Goal: Task Accomplishment & Management: Manage account settings

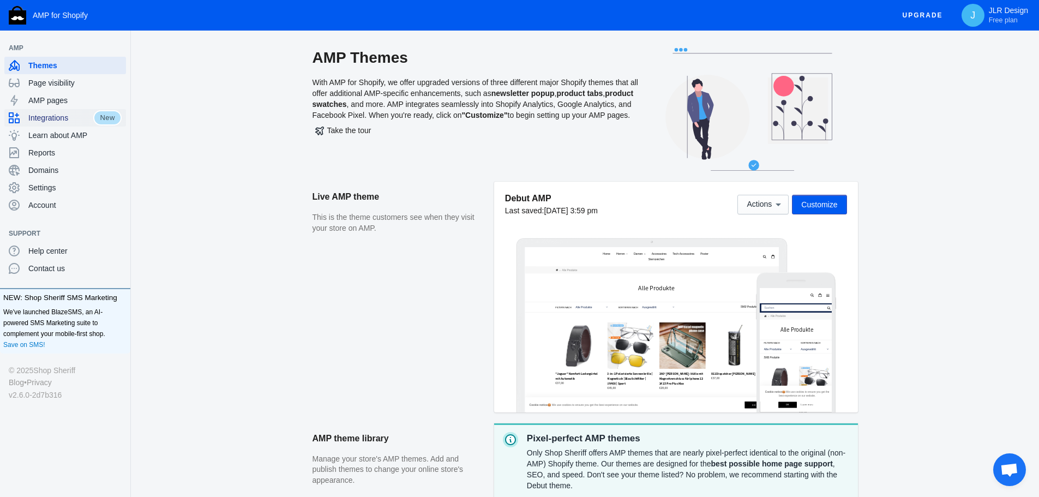
click at [58, 119] on span "Integrations" at bounding box center [60, 117] width 65 height 11
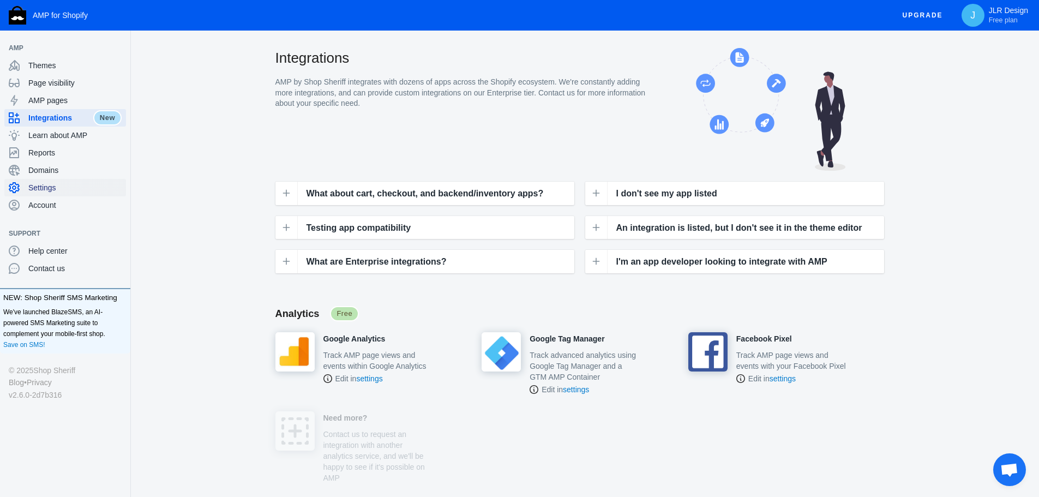
click at [49, 191] on span "Settings" at bounding box center [74, 187] width 93 height 11
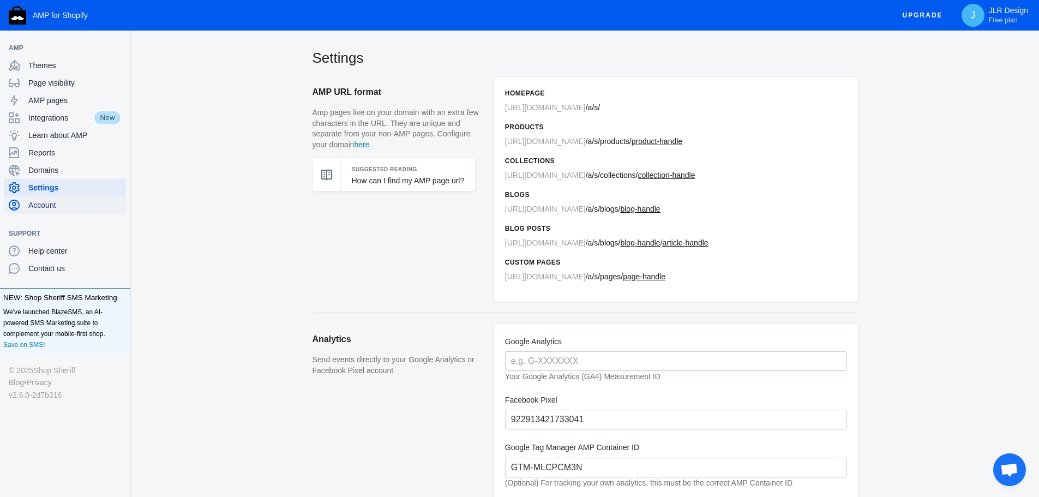
click at [40, 205] on span "Account" at bounding box center [74, 205] width 93 height 11
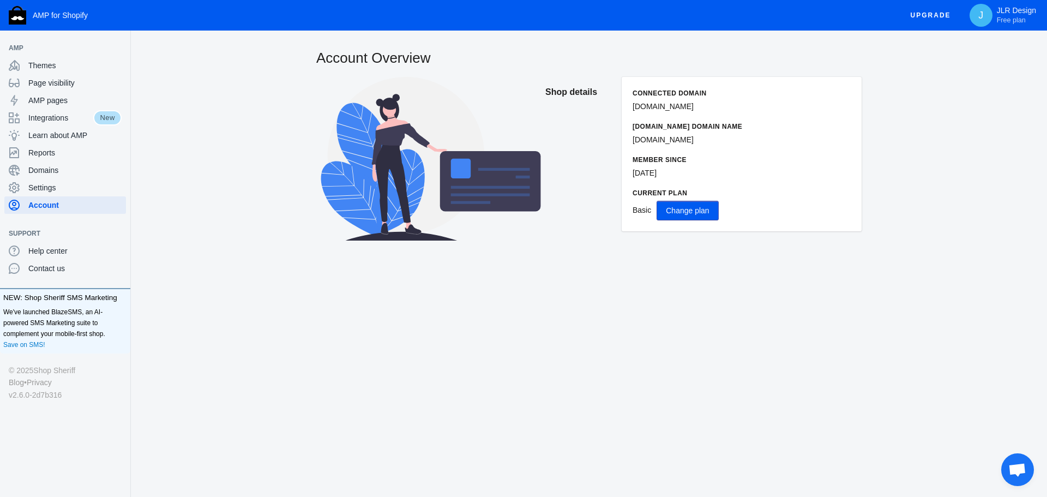
click at [704, 210] on span "Change plan" at bounding box center [687, 210] width 43 height 9
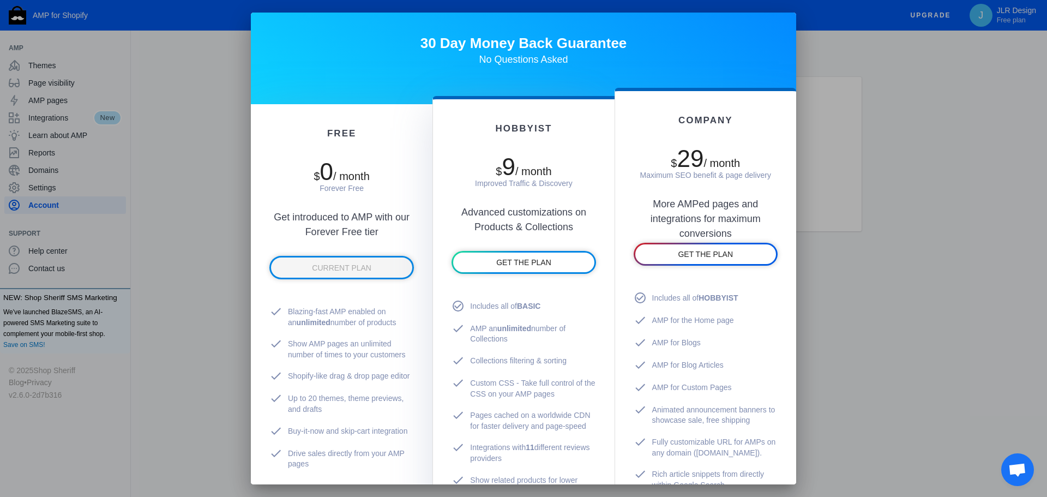
click at [210, 107] on div at bounding box center [523, 248] width 1047 height 497
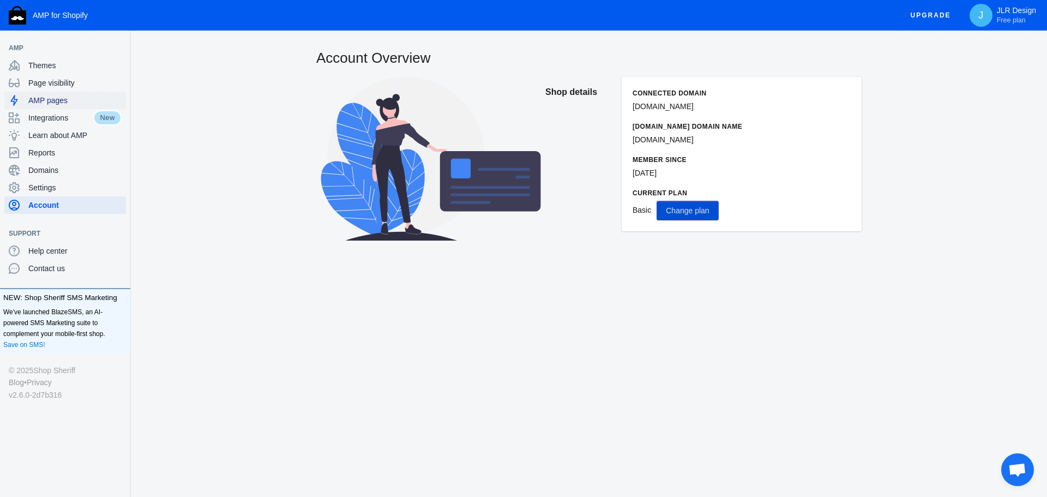
click at [55, 99] on span "AMP pages" at bounding box center [74, 100] width 93 height 11
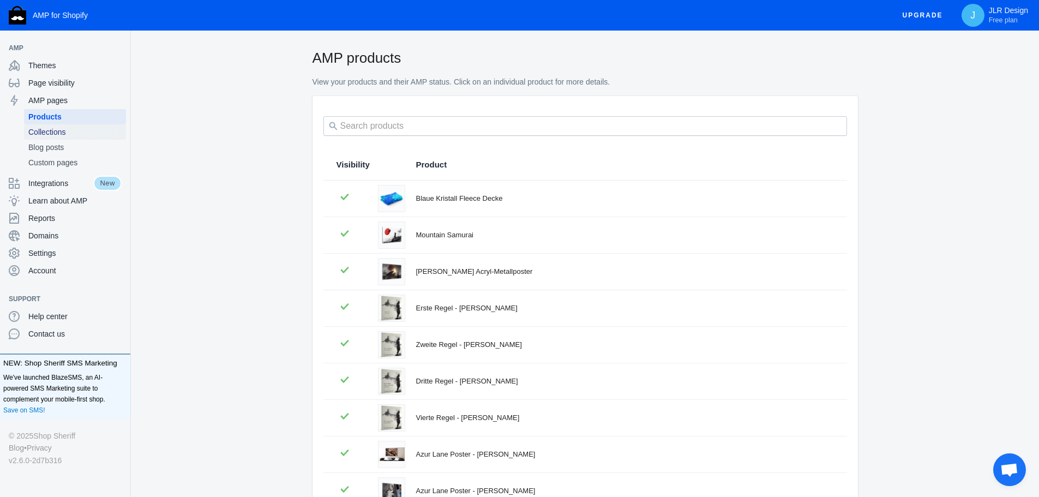
click at [65, 130] on span "Collections" at bounding box center [74, 132] width 93 height 11
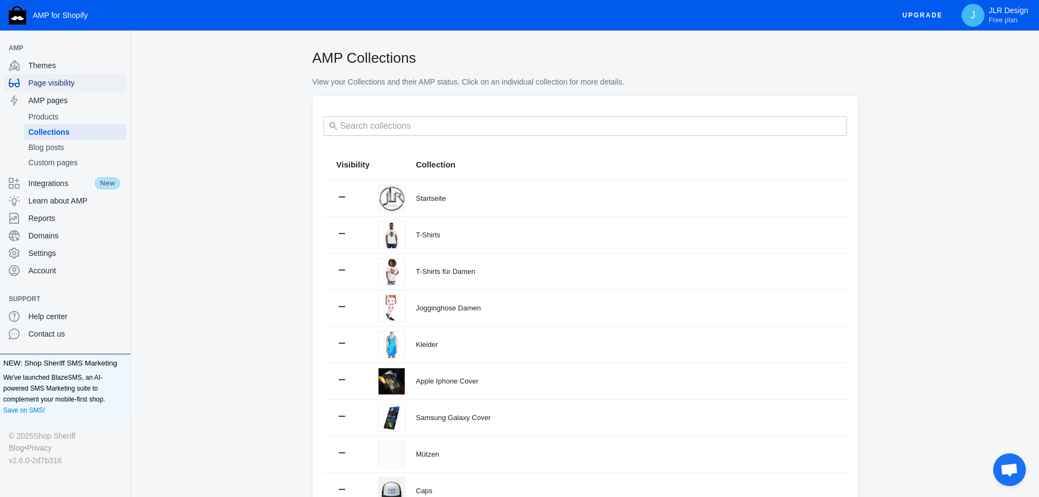
click at [56, 79] on span "Page visibility" at bounding box center [74, 82] width 93 height 11
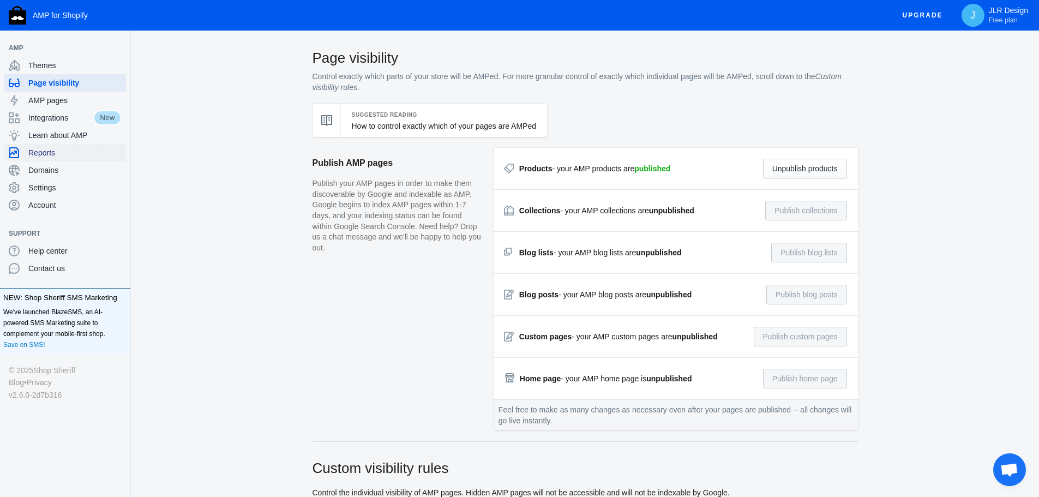
click at [51, 154] on span "Reports" at bounding box center [74, 152] width 93 height 11
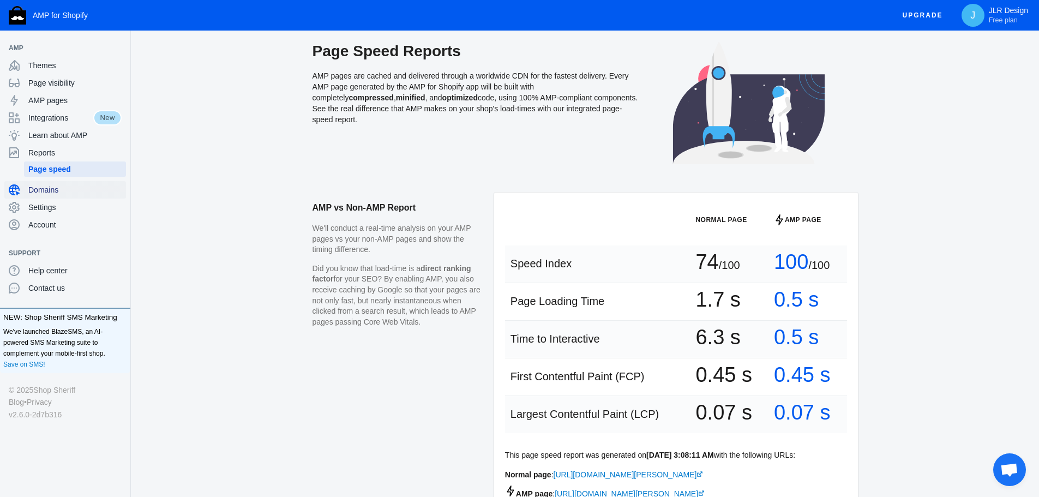
click at [49, 189] on span "Domains" at bounding box center [74, 189] width 93 height 11
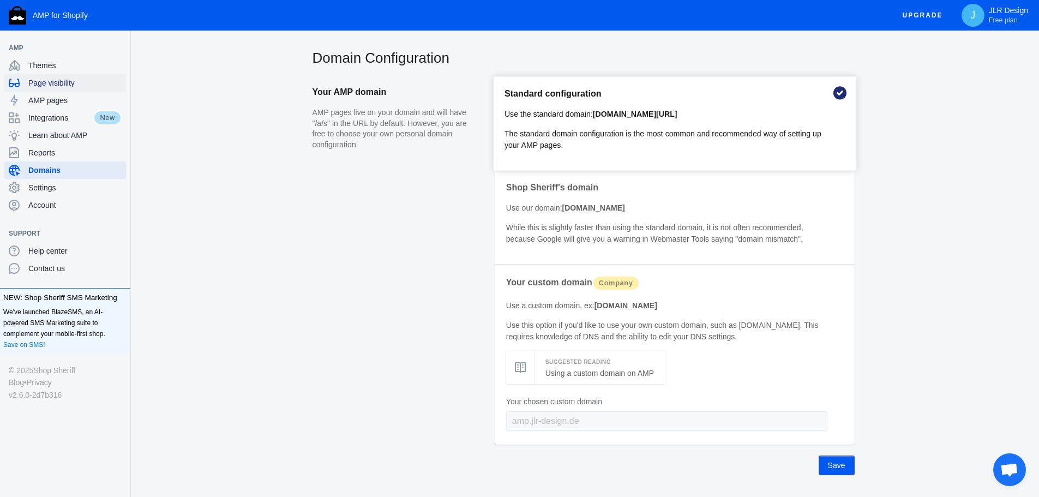
click at [44, 83] on span "Page visibility" at bounding box center [74, 82] width 93 height 11
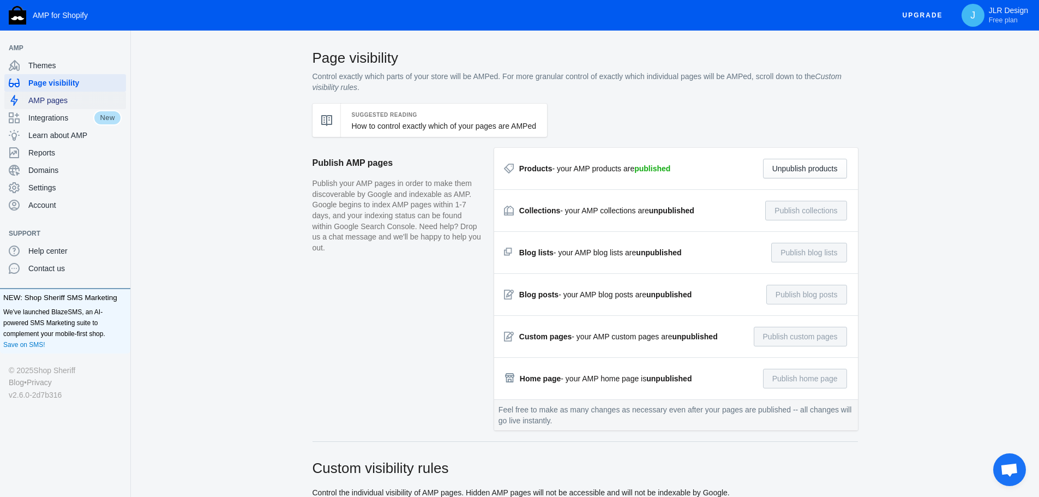
click at [52, 95] on span "AMP pages" at bounding box center [74, 100] width 93 height 11
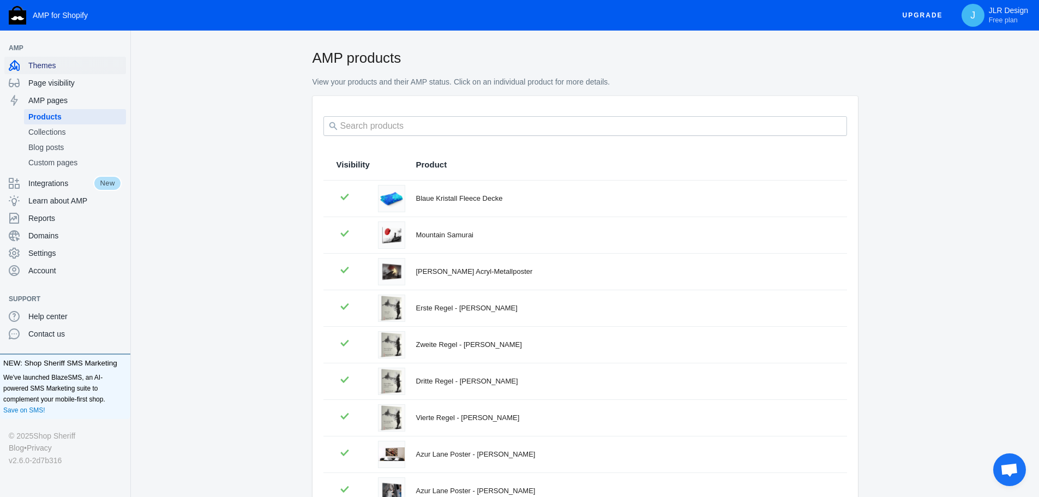
click at [45, 67] on span "Themes" at bounding box center [74, 65] width 93 height 11
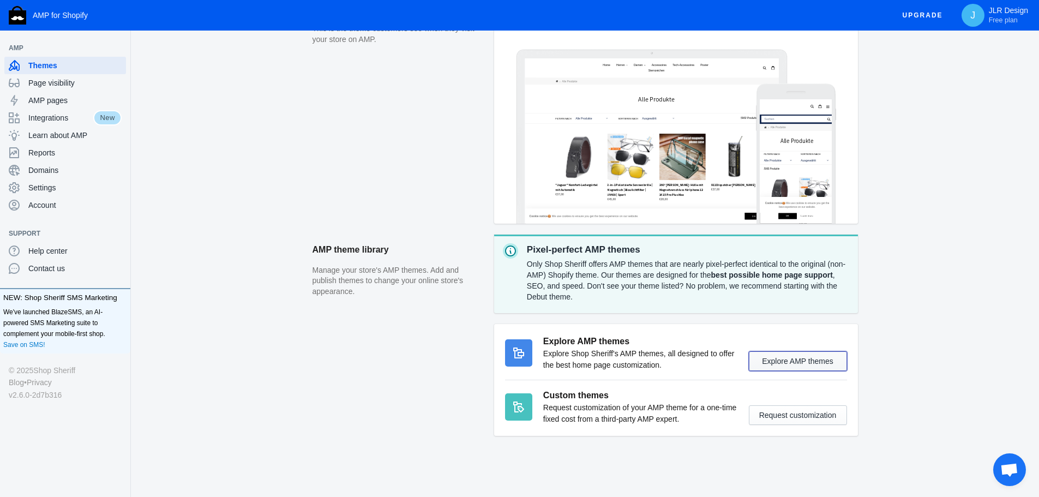
click at [803, 363] on button "Explore AMP themes" at bounding box center [798, 361] width 98 height 20
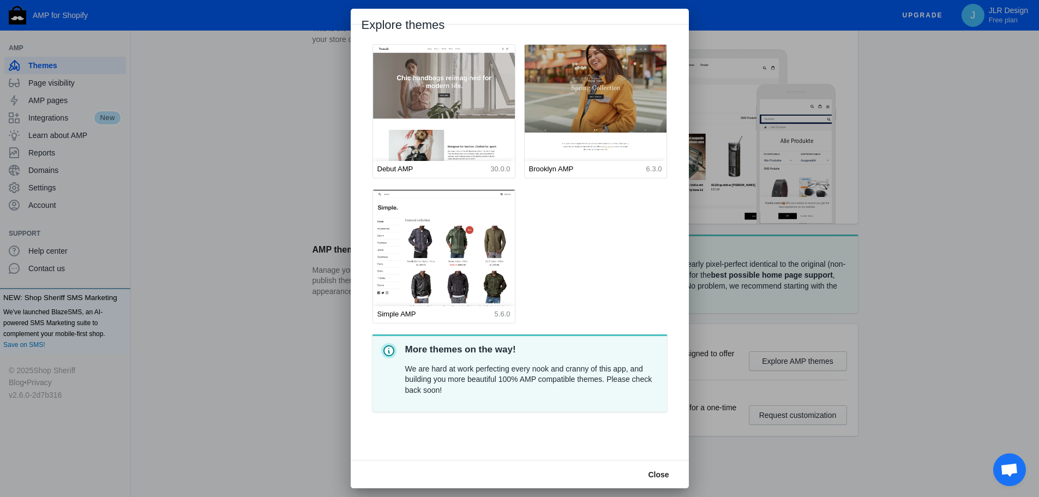
click at [726, 271] on div at bounding box center [519, 248] width 1039 height 497
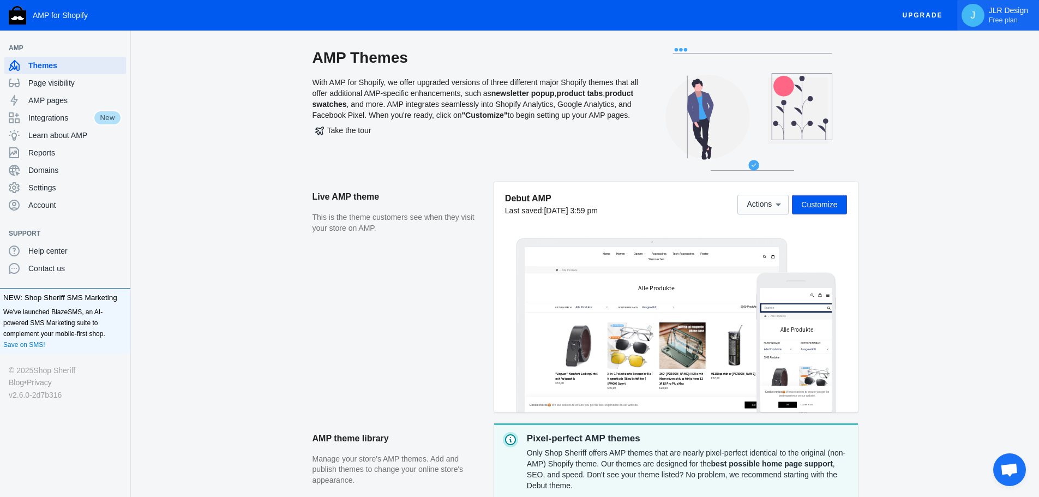
click at [998, 14] on p "JLR Design Free plan" at bounding box center [1008, 15] width 39 height 19
click at [928, 66] on span "Upgrade" at bounding box center [927, 64] width 42 height 15
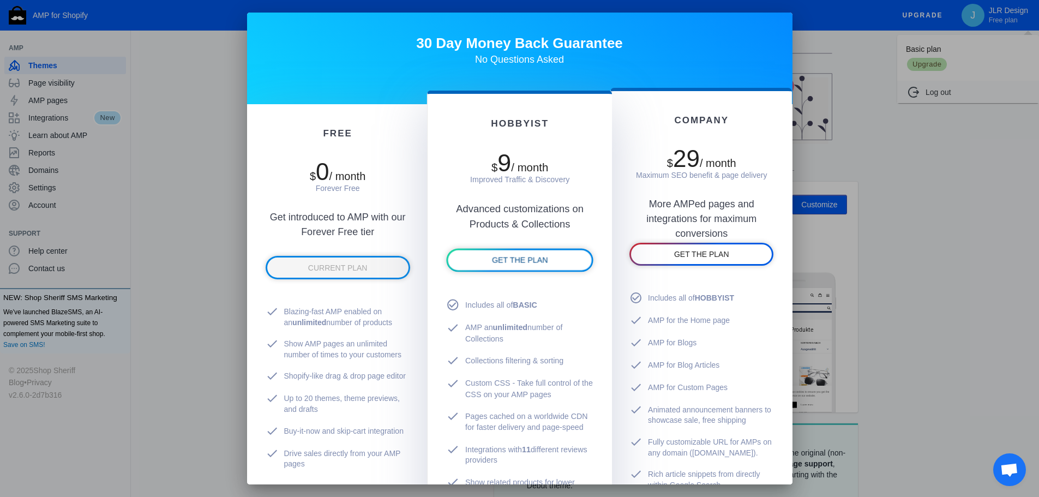
click at [499, 263] on span "GET THE PLAN" at bounding box center [520, 260] width 56 height 9
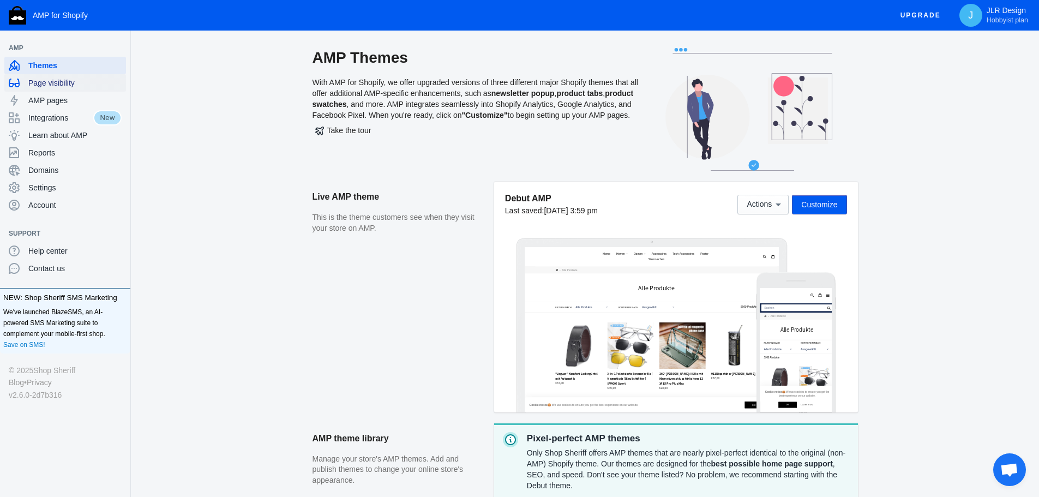
click at [55, 82] on span "Page visibility" at bounding box center [74, 82] width 93 height 11
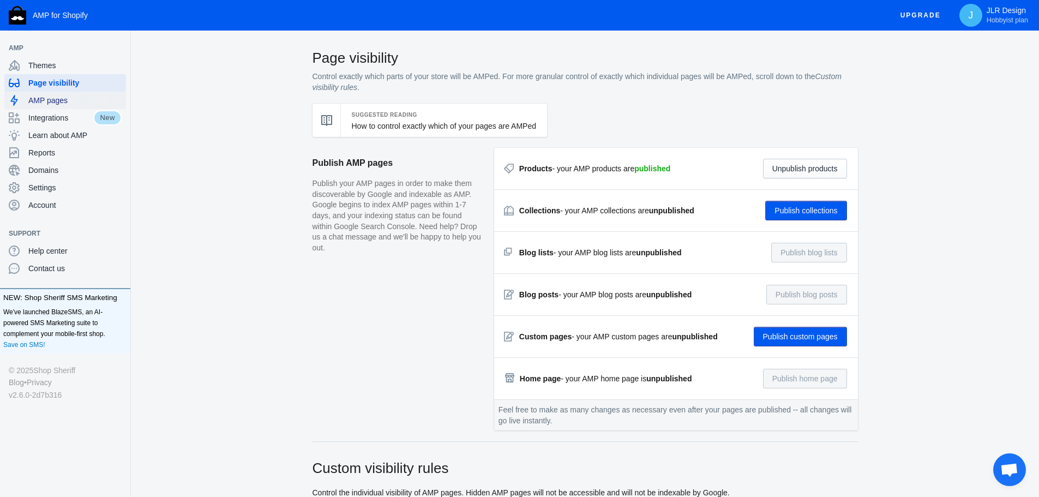
click at [53, 94] on div "AMP pages" at bounding box center [65, 100] width 113 height 17
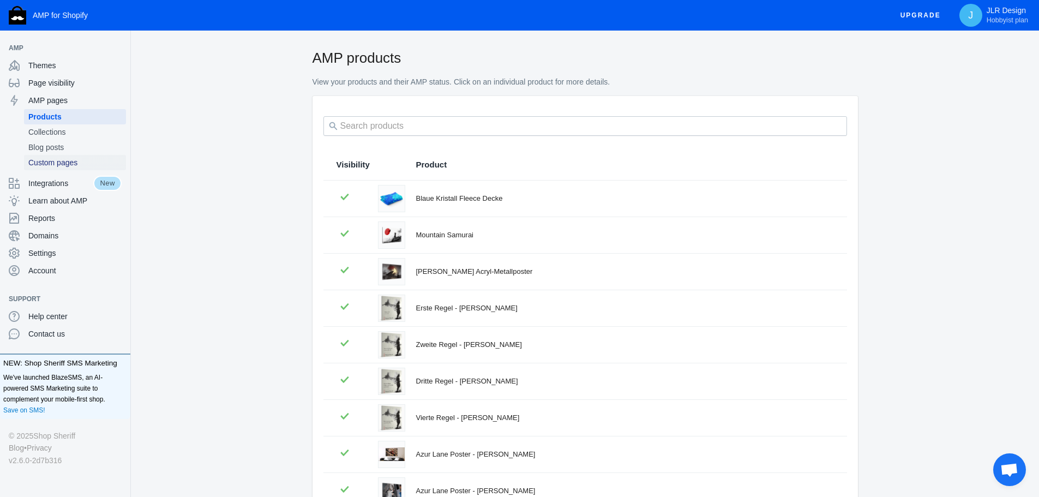
click at [55, 159] on span "Custom pages" at bounding box center [74, 162] width 93 height 11
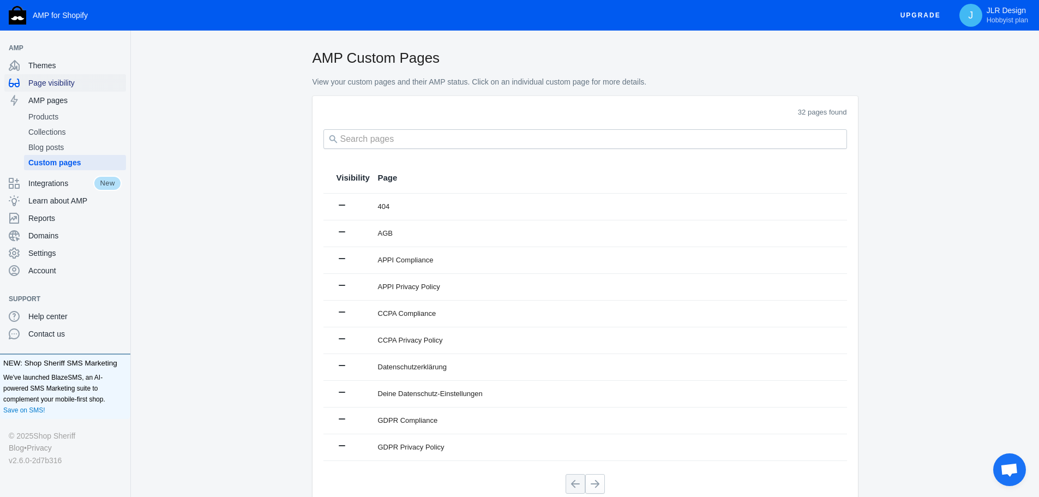
click at [47, 85] on span "Page visibility" at bounding box center [74, 82] width 93 height 11
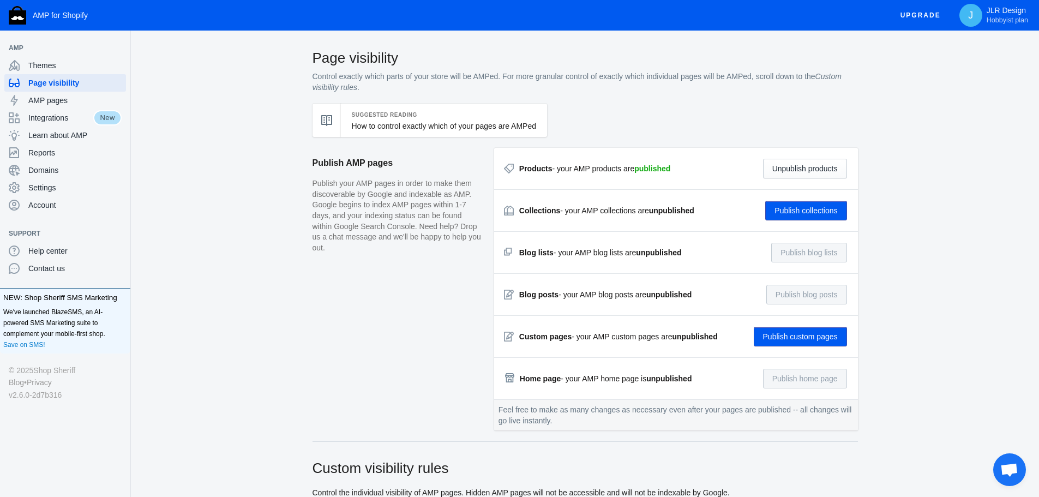
click at [804, 210] on button "Publish collections" at bounding box center [805, 211] width 81 height 20
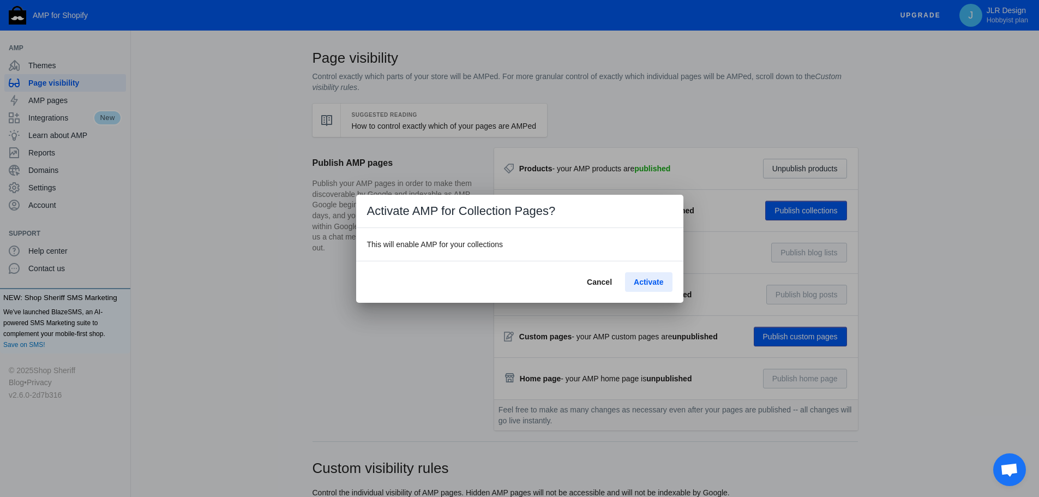
click at [654, 281] on span "Activate" at bounding box center [648, 282] width 29 height 9
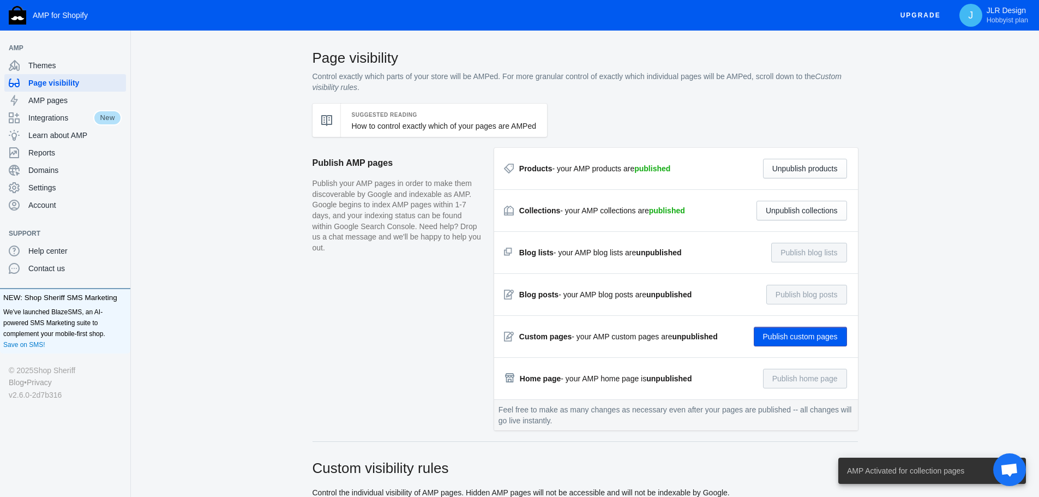
click at [803, 333] on button "Publish custom pages" at bounding box center [800, 337] width 93 height 20
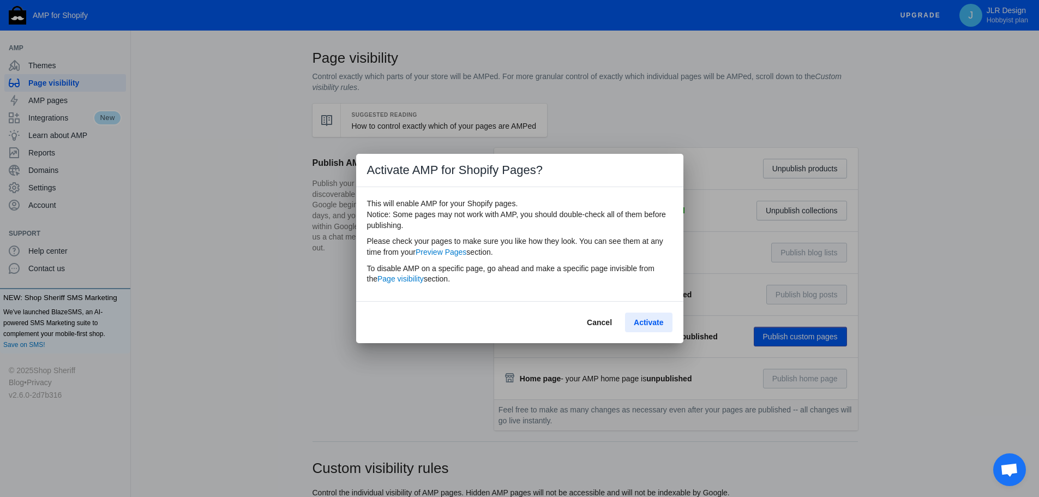
click at [652, 324] on span "Activate" at bounding box center [648, 322] width 29 height 9
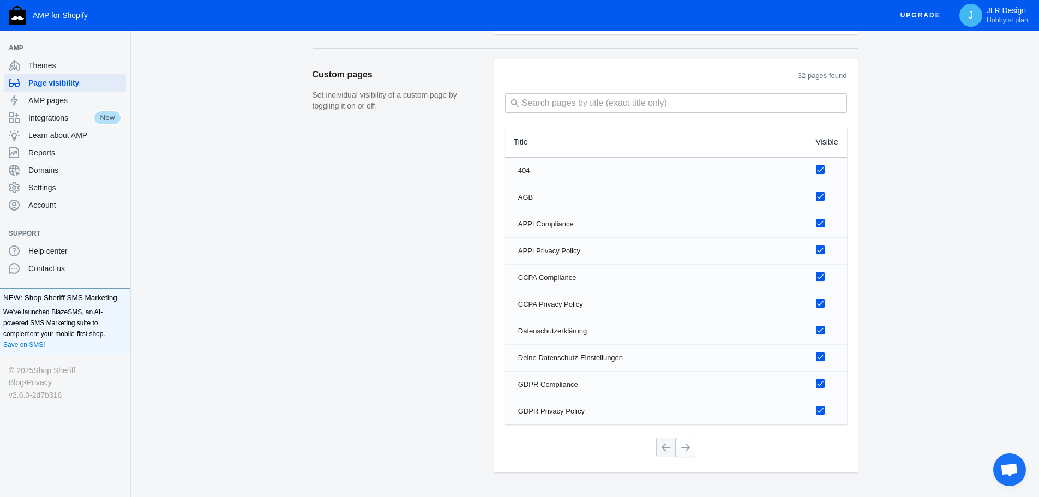
scroll to position [1396, 0]
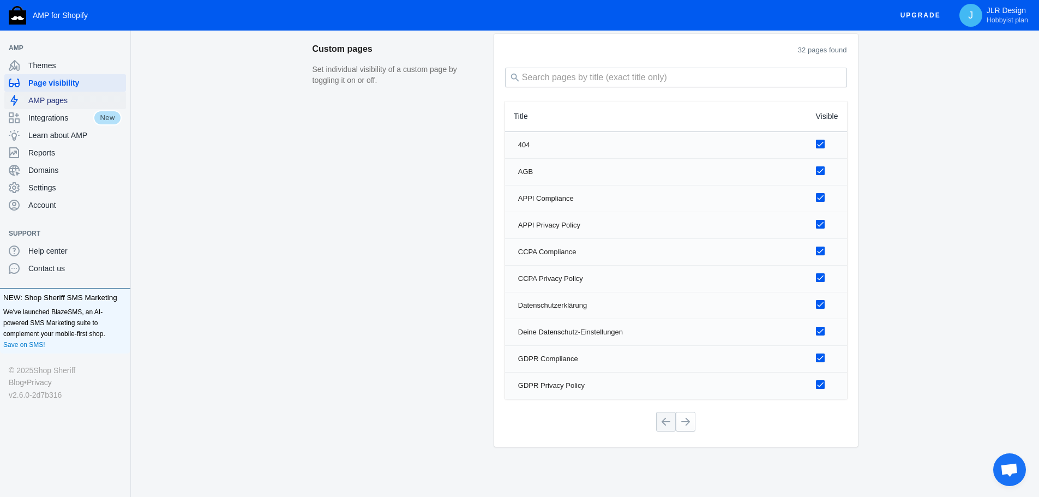
click at [57, 102] on span "AMP pages" at bounding box center [74, 100] width 93 height 11
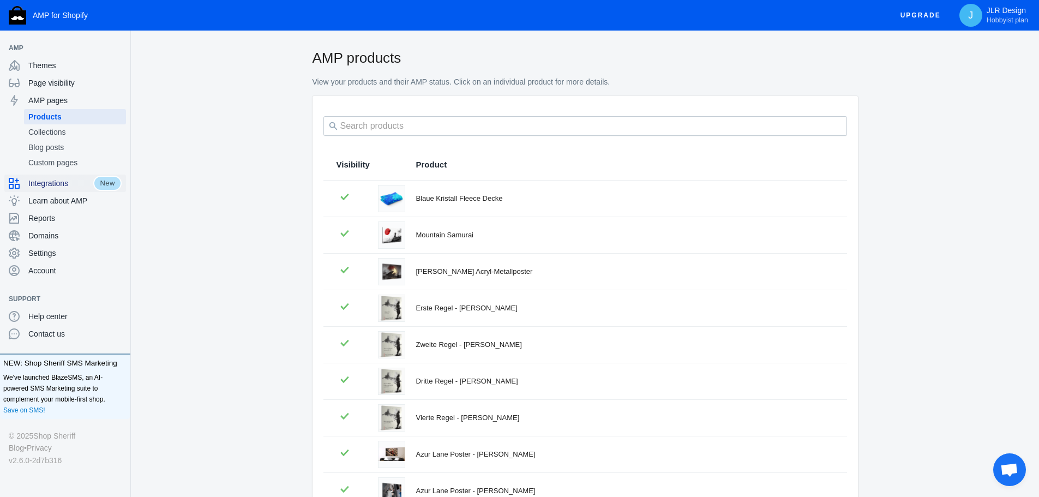
click at [53, 187] on span "Integrations" at bounding box center [60, 183] width 65 height 11
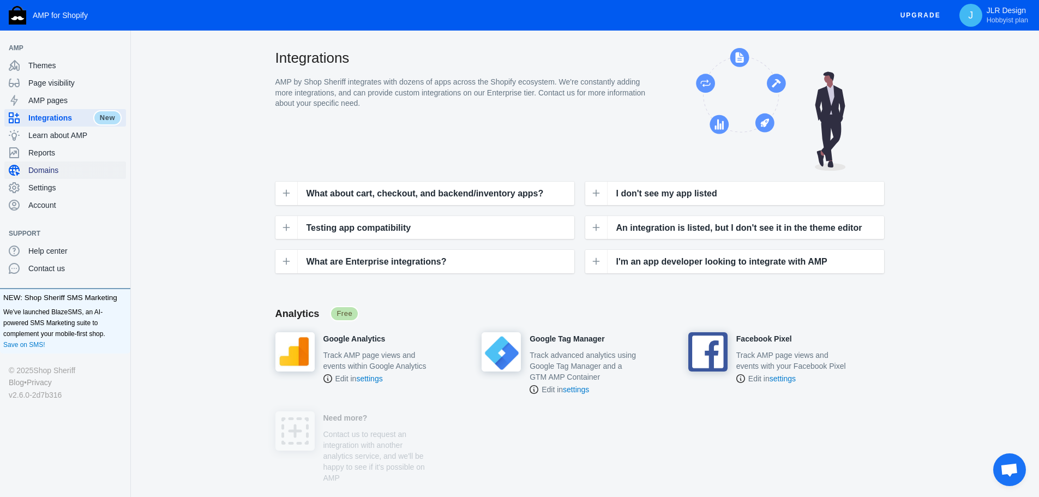
click at [43, 171] on span "Domains" at bounding box center [74, 170] width 93 height 11
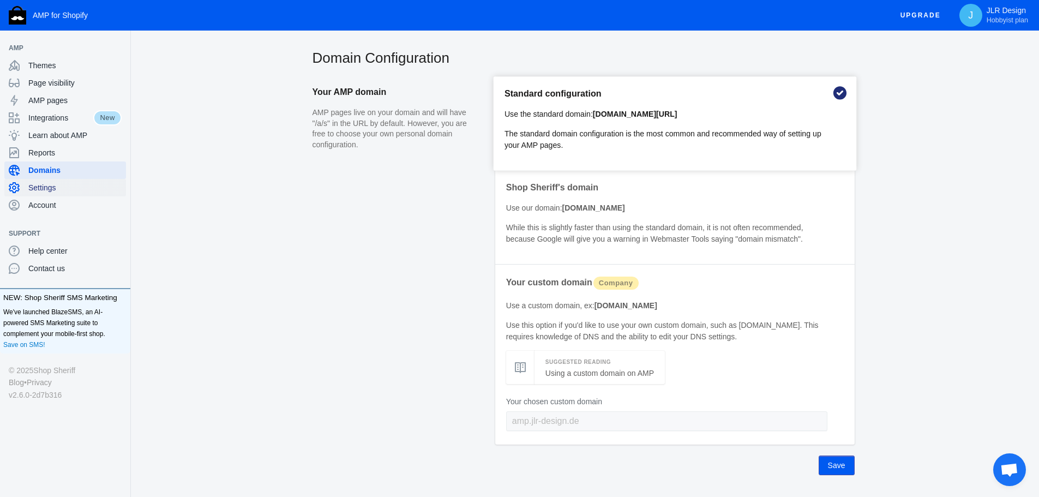
click at [34, 182] on div "Settings" at bounding box center [65, 187] width 113 height 17
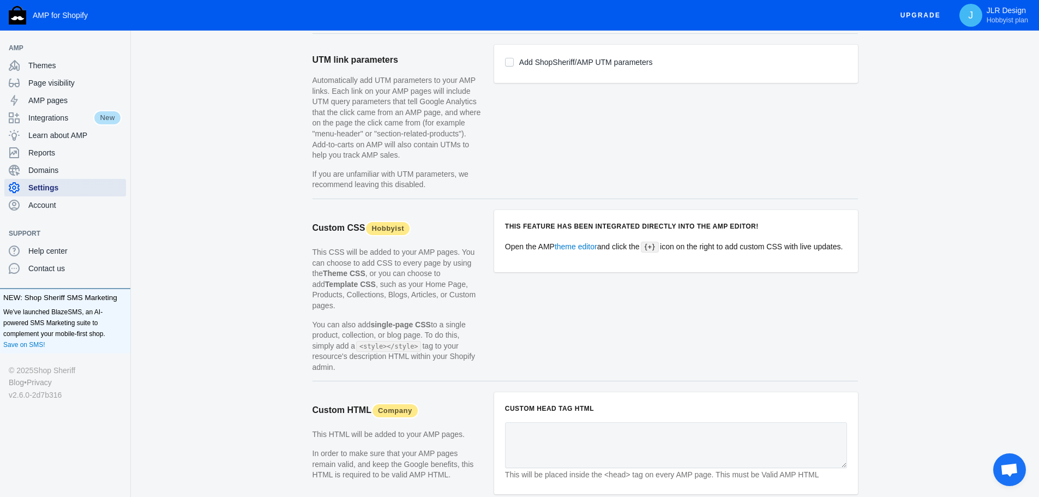
scroll to position [1000, 0]
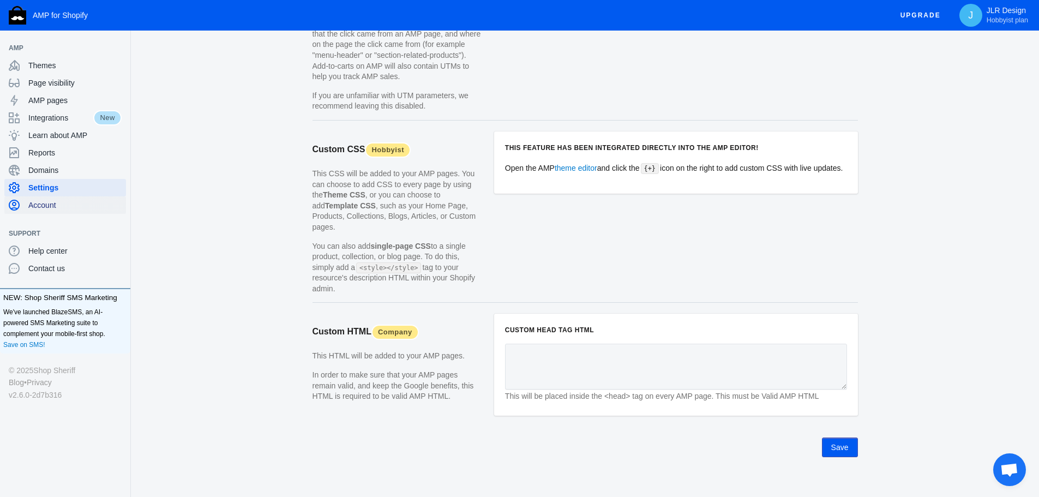
click at [65, 206] on span "Account" at bounding box center [74, 205] width 93 height 11
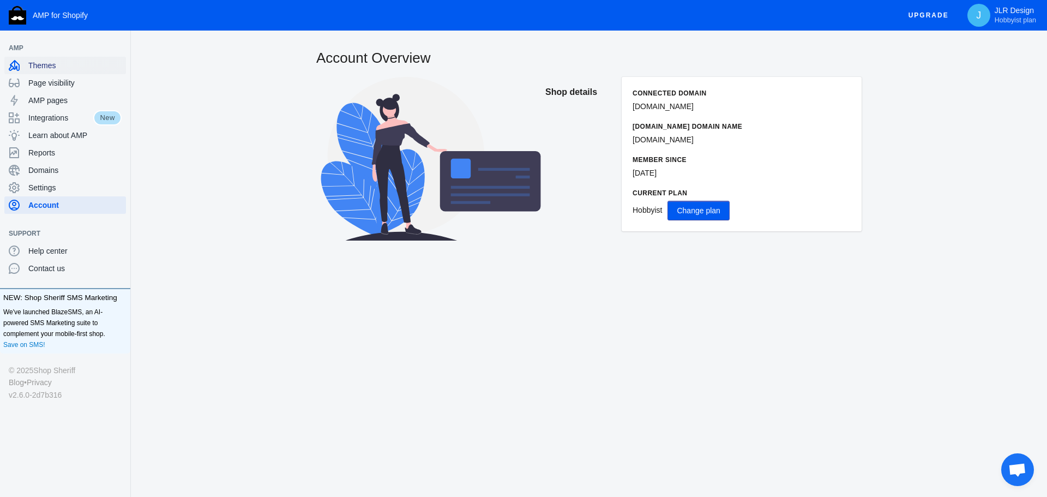
click at [52, 69] on span "Themes" at bounding box center [74, 65] width 93 height 11
